Goal: Find contact information: Find contact information

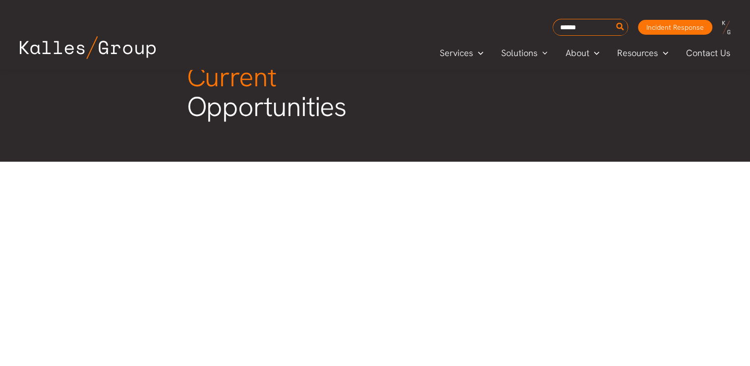
scroll to position [53, 0]
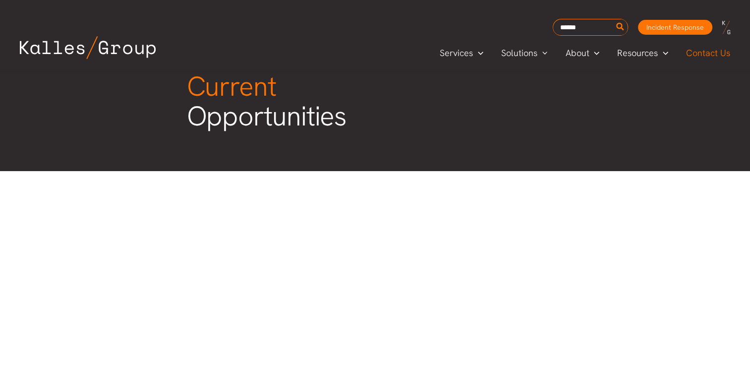
click at [711, 57] on span "Contact Us" at bounding box center [708, 53] width 44 height 15
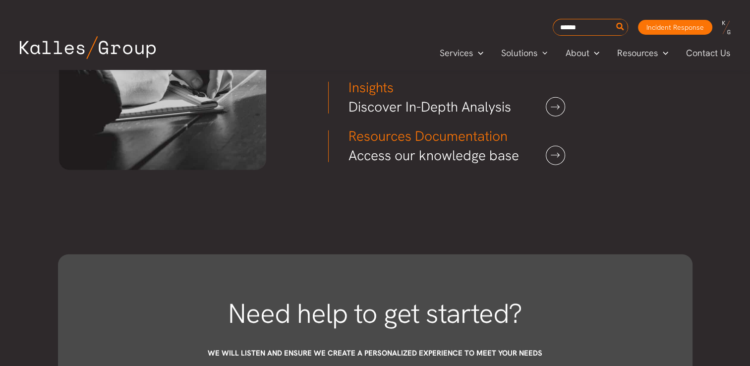
scroll to position [2483, 0]
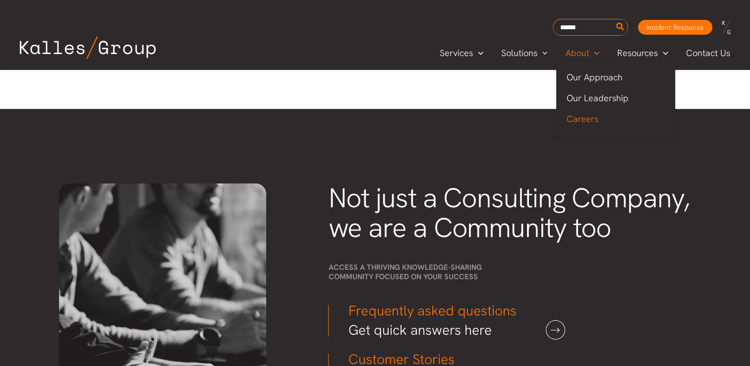
click at [581, 118] on span "Careers" at bounding box center [582, 118] width 32 height 11
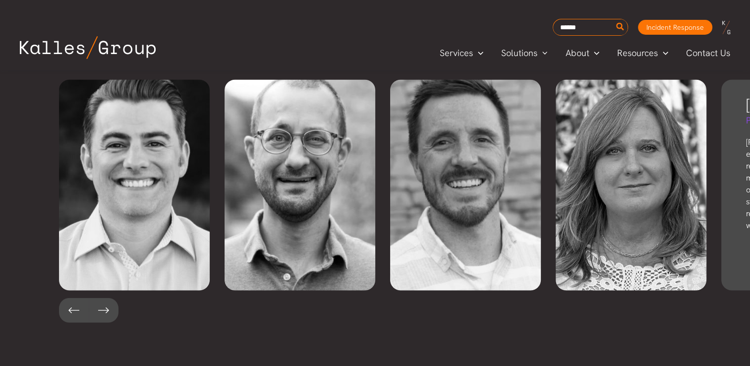
scroll to position [2230, 0]
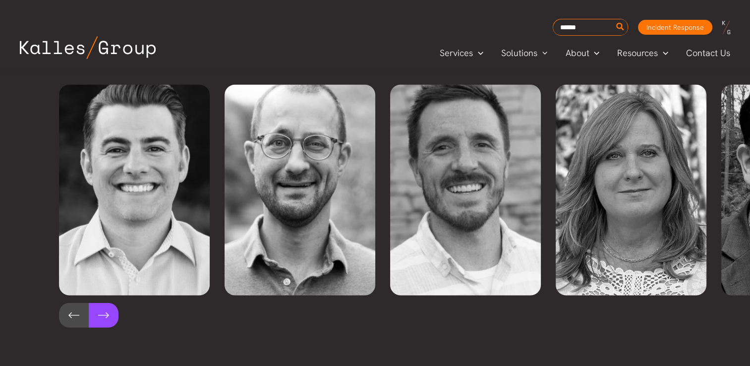
click at [96, 303] on button at bounding box center [104, 315] width 30 height 25
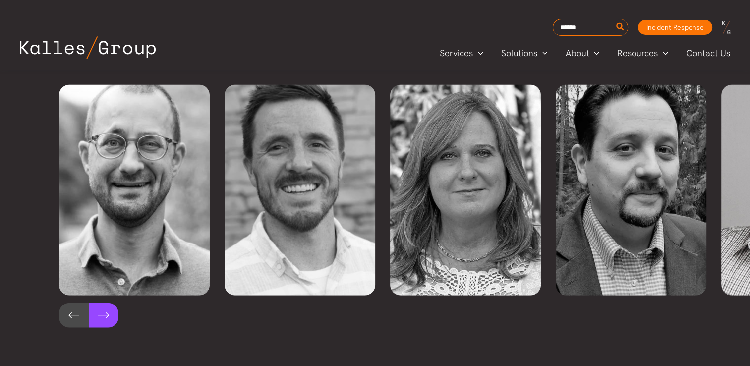
click at [96, 303] on button at bounding box center [104, 315] width 30 height 25
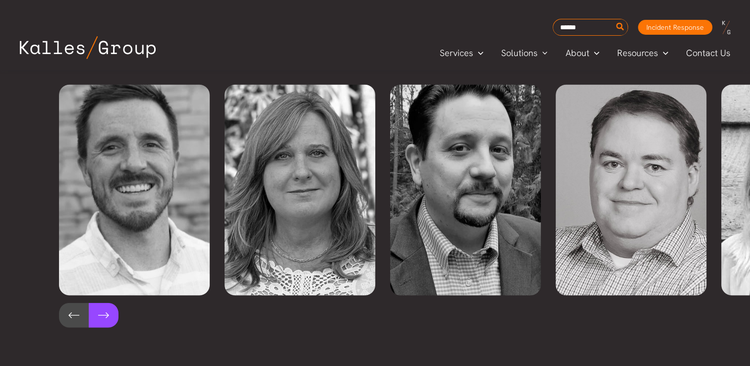
click at [96, 303] on button at bounding box center [104, 315] width 30 height 25
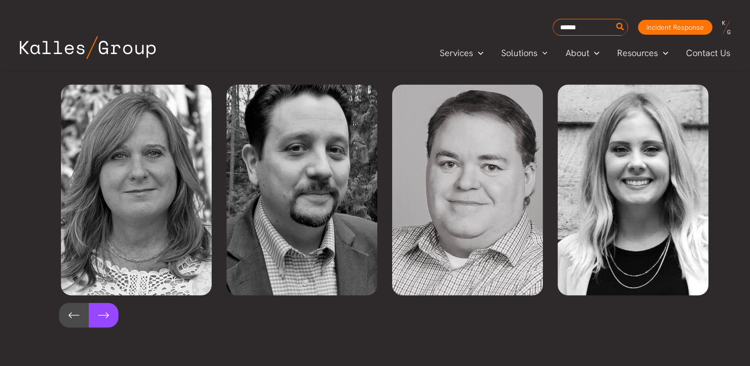
scroll to position [0, 497]
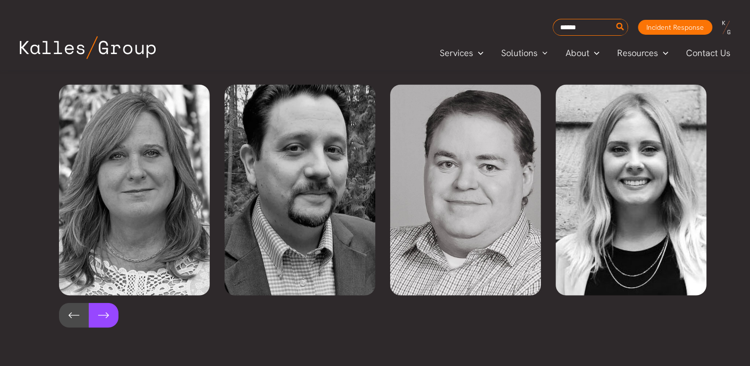
click at [99, 303] on button at bounding box center [104, 315] width 30 height 25
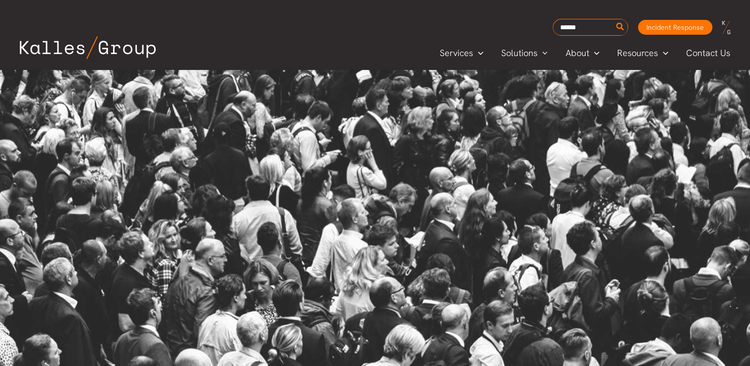
scroll to position [141, 0]
